Goal: Transaction & Acquisition: Purchase product/service

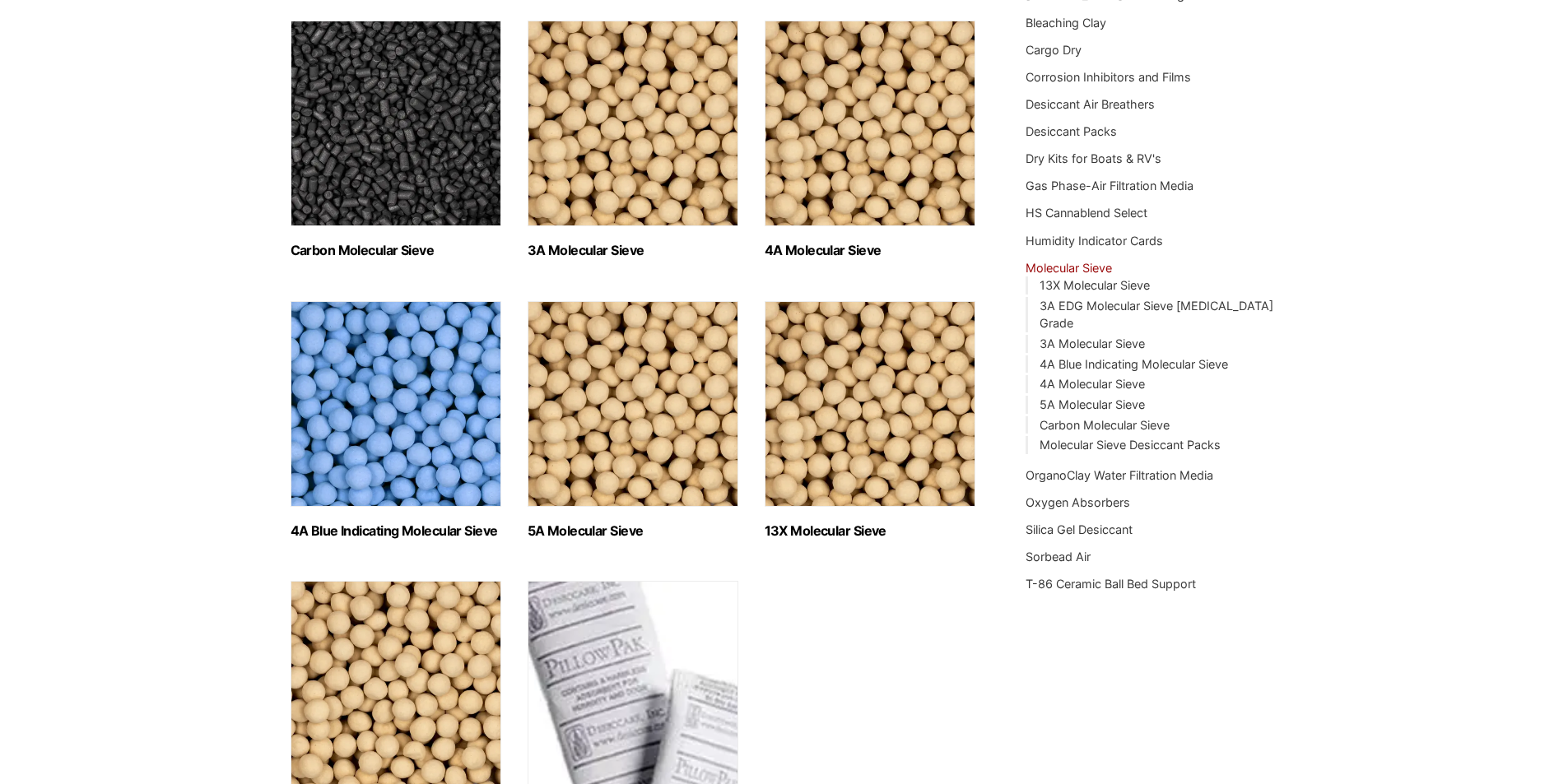
scroll to position [274, 0]
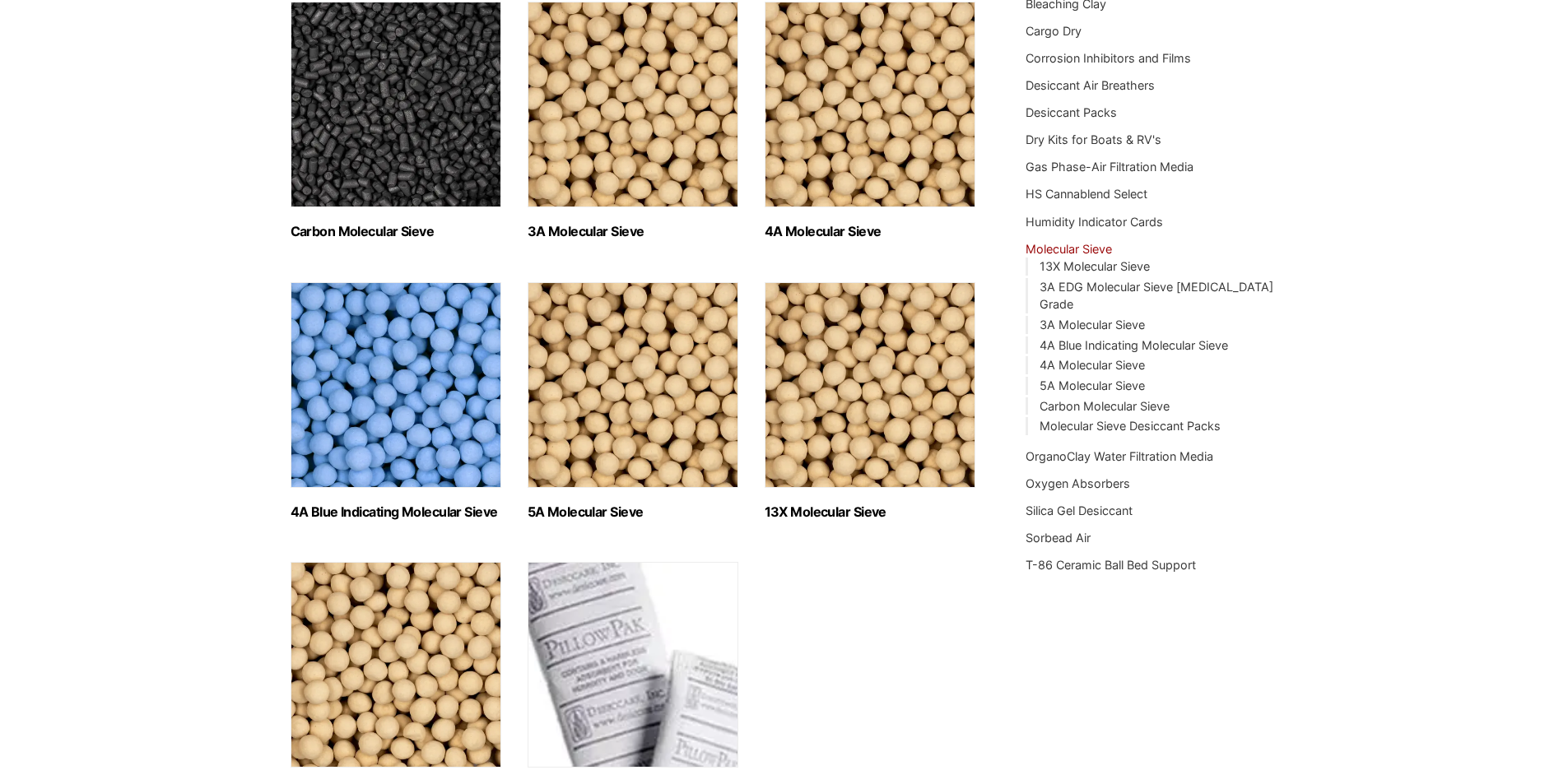
click at [312, 488] on img "Visit product category 4A Blue Indicating Molecular Sieve" at bounding box center [396, 385] width 211 height 206
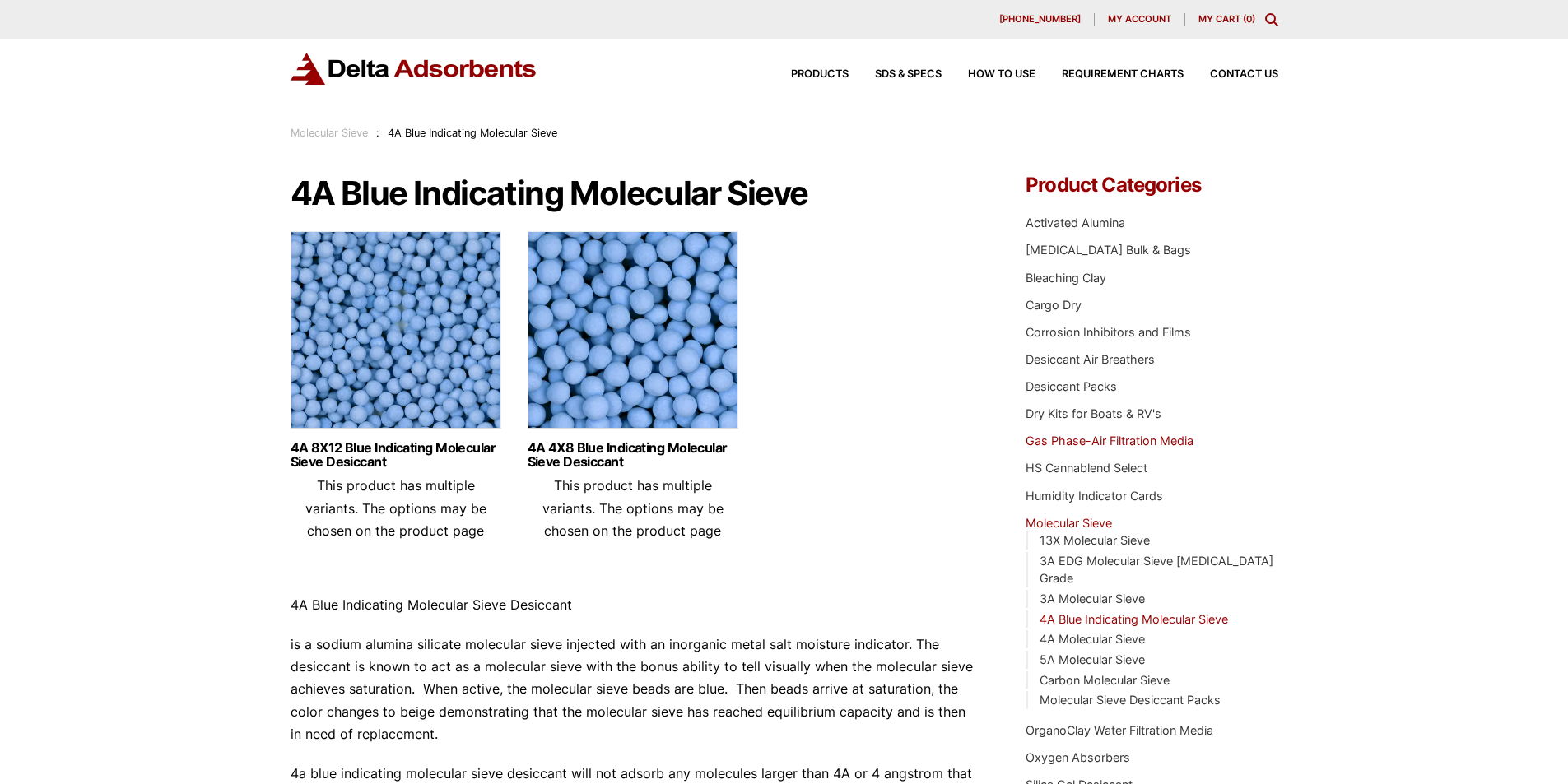
click at [1054, 448] on link "Gas Phase-Air Filtration Media" at bounding box center [1109, 441] width 168 height 14
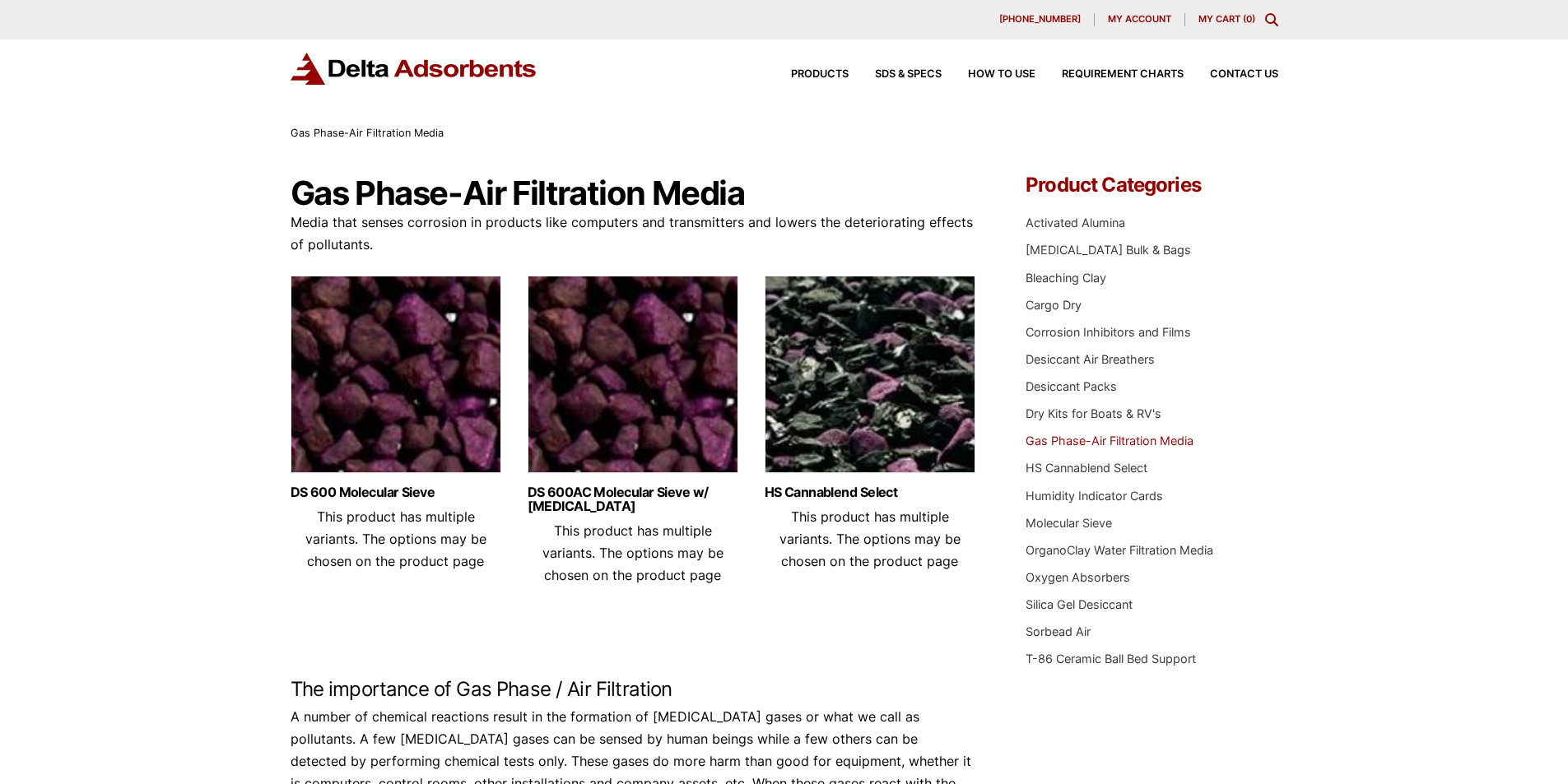
click at [569, 481] on img at bounding box center [633, 379] width 211 height 206
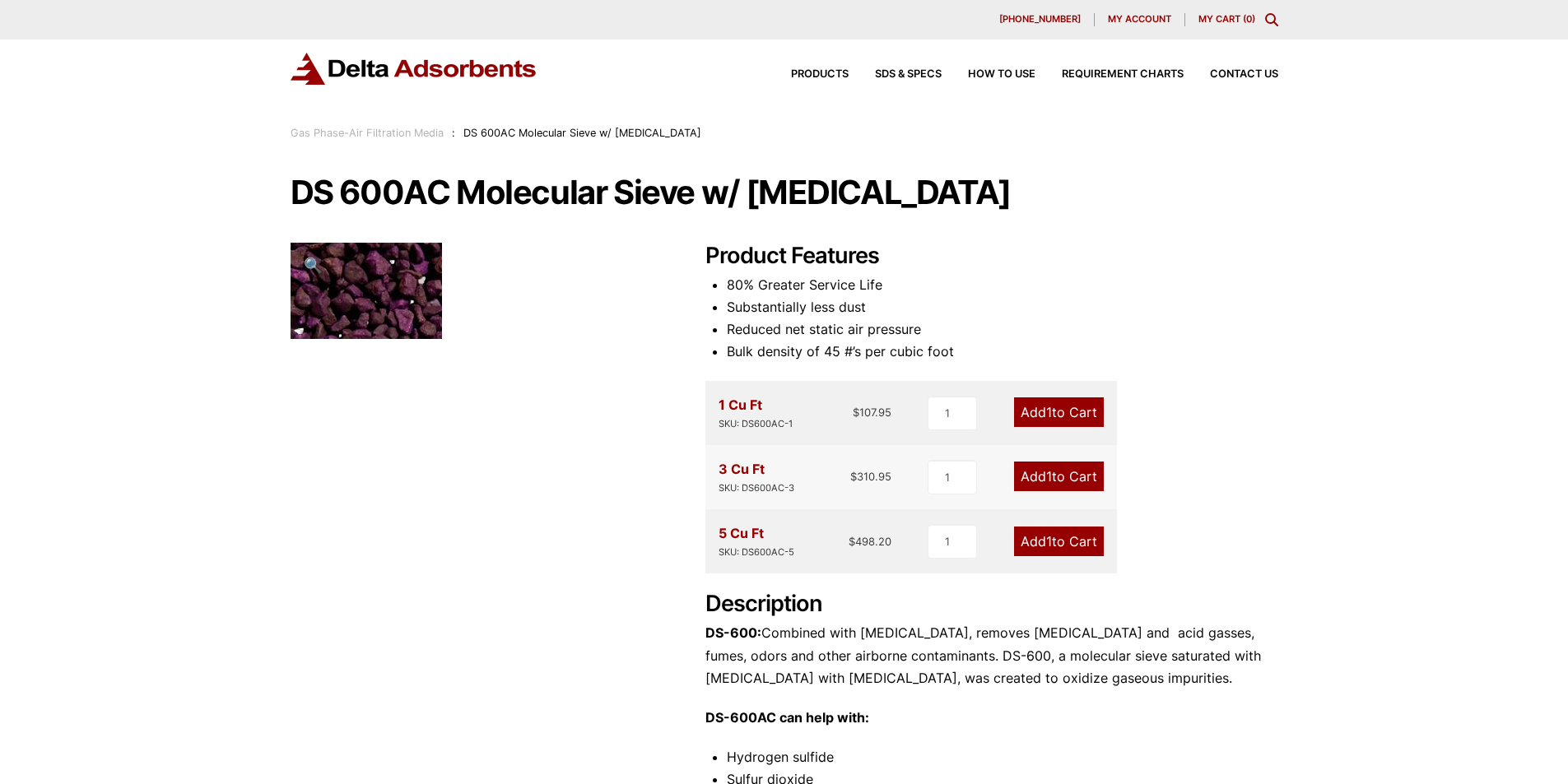
click at [306, 339] on img at bounding box center [366, 291] width 151 height 96
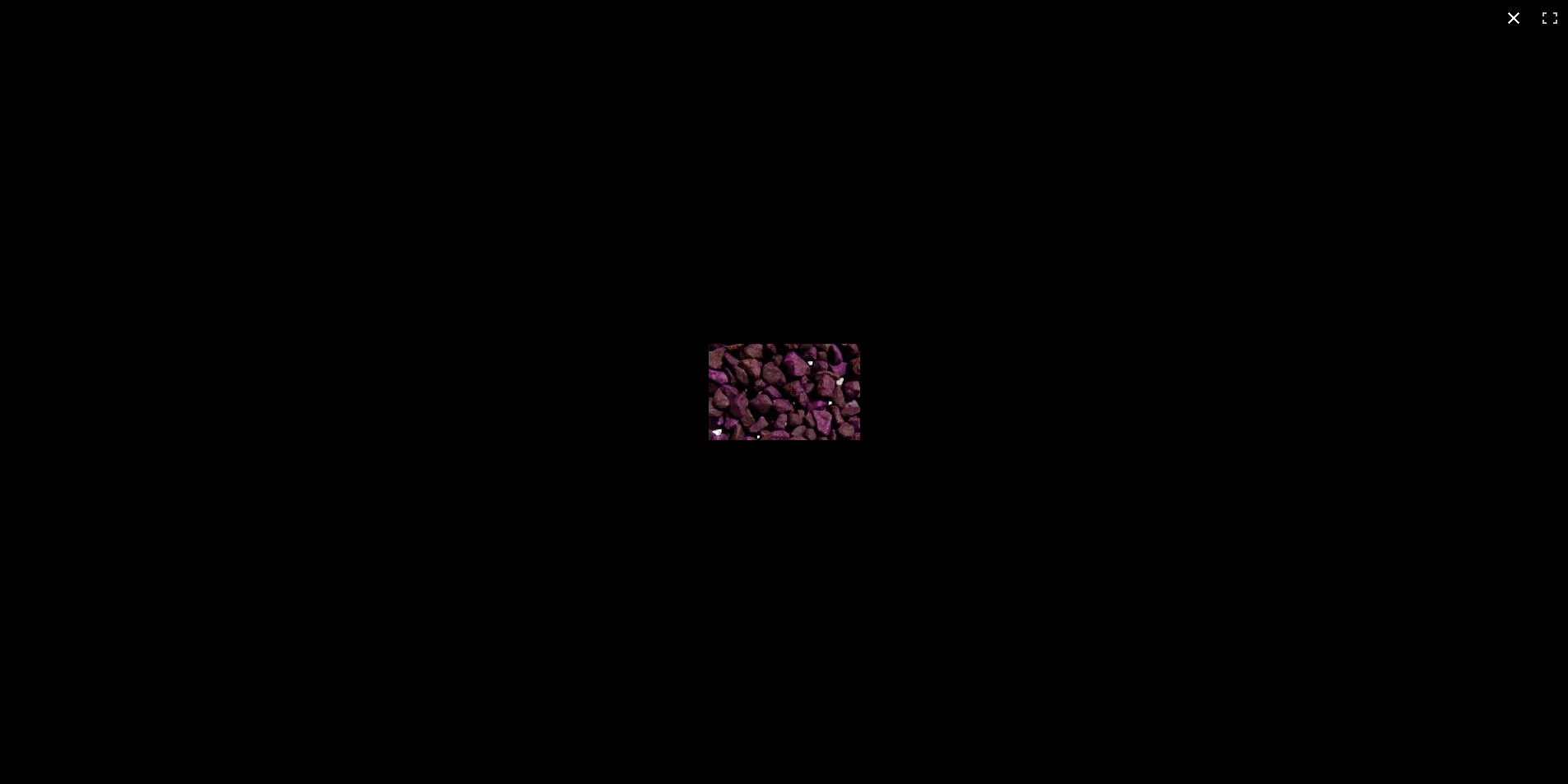
click at [1113, 15] on div "1 / 1" at bounding box center [784, 18] width 1568 height 36
click at [922, 230] on div at bounding box center [784, 392] width 1568 height 784
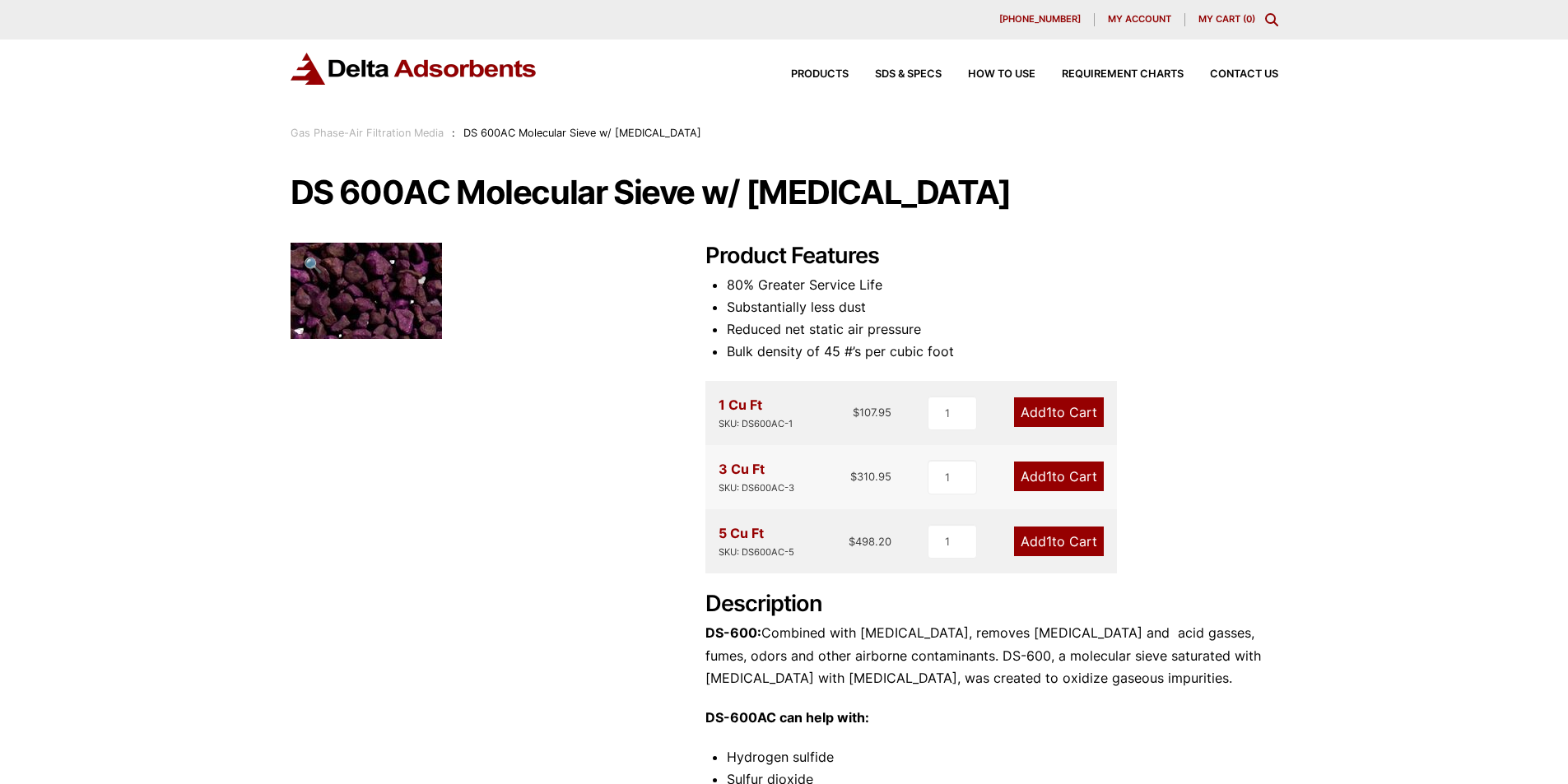
click at [477, 339] on div at bounding box center [478, 291] width 375 height 96
